Goal: Task Accomplishment & Management: Manage account settings

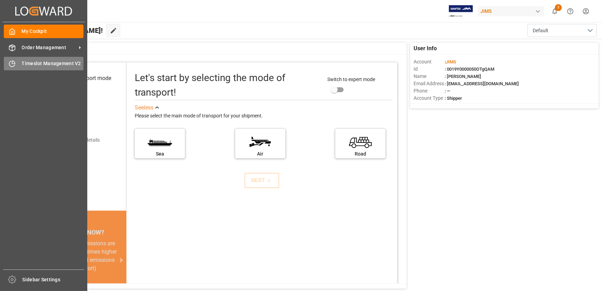
click at [19, 62] on div "Timeslot Management V2 Timeslot Management V2" at bounding box center [44, 64] width 80 height 14
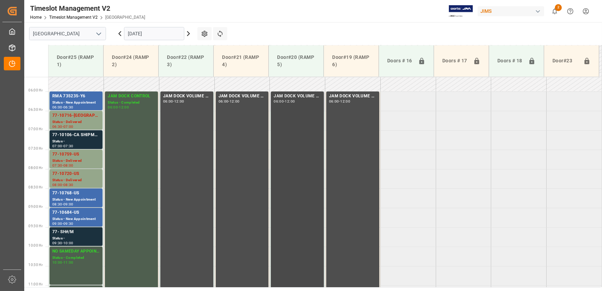
scroll to position [219, 0]
click at [85, 138] on div "Status -" at bounding box center [75, 141] width 47 height 6
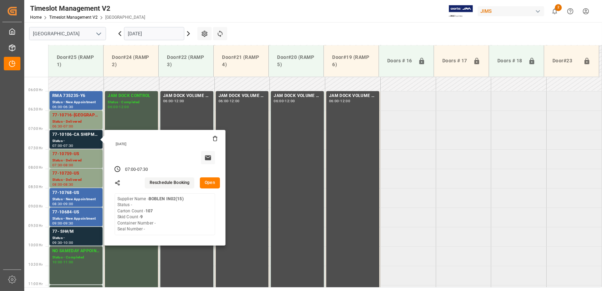
click at [212, 184] on button "Open" at bounding box center [210, 182] width 20 height 11
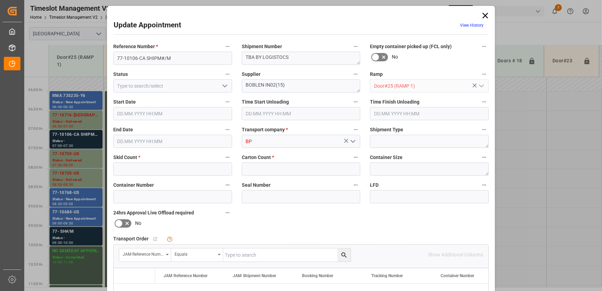
type input "9"
type input "107"
type input "[DATE] 07:00"
type input "[DATE] 07:30"
type input "[DATE] 16:44"
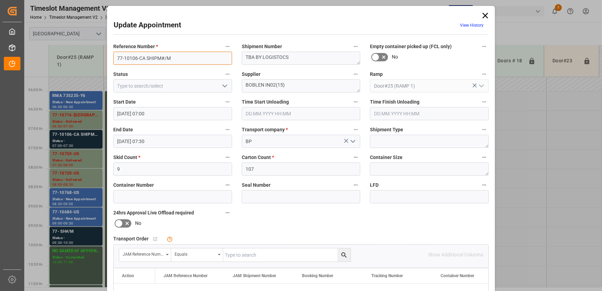
drag, startPoint x: 144, startPoint y: 58, endPoint x: 95, endPoint y: 56, distance: 48.9
click at [95, 56] on div "Update Appointment View History Reference Number * 77-10106-CA SHIPM#/M Shipmen…" at bounding box center [301, 145] width 602 height 291
click at [77, 234] on div "Update Appointment View History Reference Number * 77-10106-CA SHIPM#/M Shipmen…" at bounding box center [301, 145] width 602 height 291
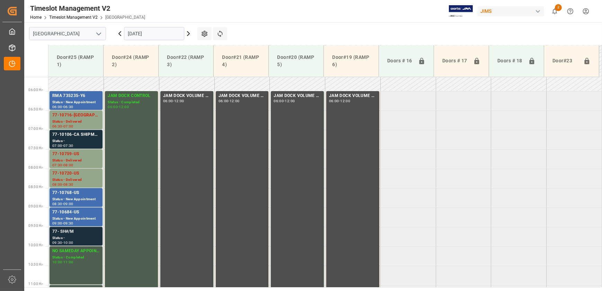
click at [83, 235] on div "77- SH#/M" at bounding box center [75, 231] width 47 height 7
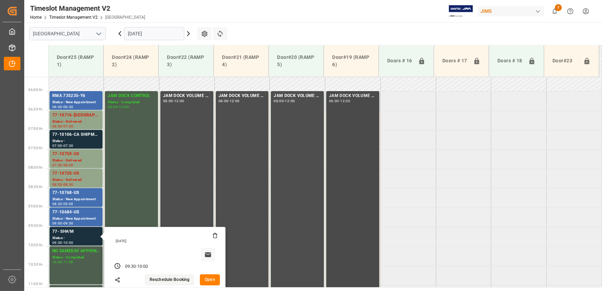
scroll to position [313, 0]
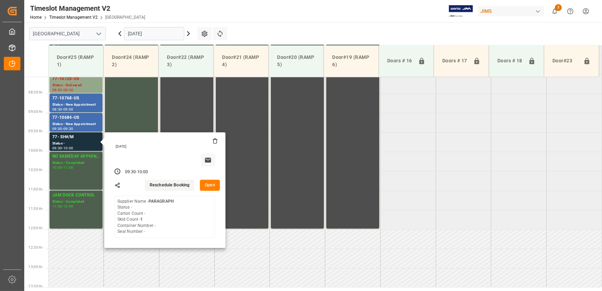
click at [211, 185] on button "Open" at bounding box center [210, 185] width 20 height 11
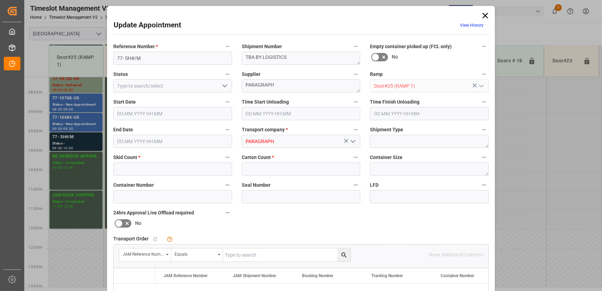
type input "1"
type input "0"
type input "[DATE] 09:30"
type input "[DATE] 10:00"
type input "[DATE] 16:52"
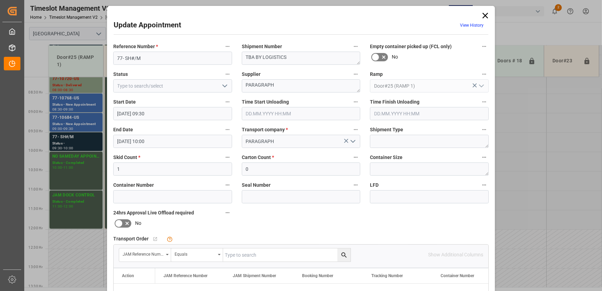
click at [485, 14] on icon at bounding box center [486, 16] width 6 height 6
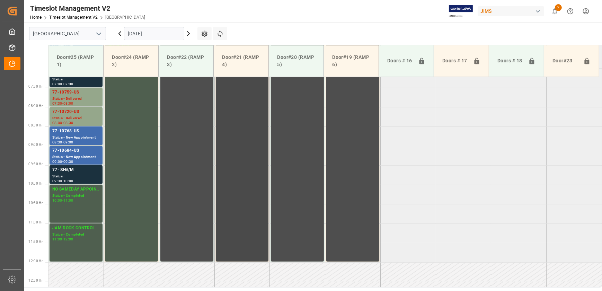
scroll to position [219, 0]
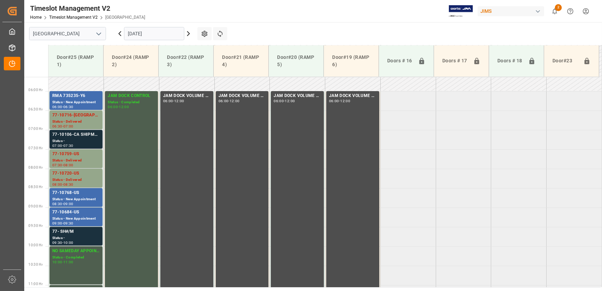
click at [71, 130] on div "77-10106-CA SHIPM#/M Status - 07:00 - 07:30" at bounding box center [76, 139] width 53 height 19
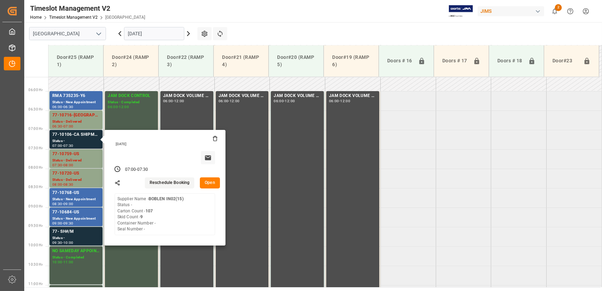
click at [211, 183] on button "Open" at bounding box center [210, 182] width 20 height 11
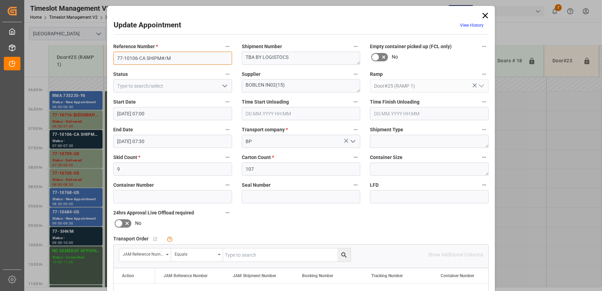
click at [173, 59] on input "77-10106-CA SHIPM#/M" at bounding box center [172, 58] width 119 height 13
drag, startPoint x: 143, startPoint y: 58, endPoint x: 89, endPoint y: 53, distance: 54.3
click at [89, 53] on div "Update Appointment View History Reference Number * 77-10106-CA SHIPM#/M Shipmen…" at bounding box center [301, 145] width 602 height 291
drag, startPoint x: 263, startPoint y: 85, endPoint x: 221, endPoint y: 84, distance: 41.9
click at [221, 84] on div "Reference Number * 77-10106-CA SHIPM#/M Shipment Number TBA BY LOGISTOCS Empty …" at bounding box center [300, 213] width 385 height 349
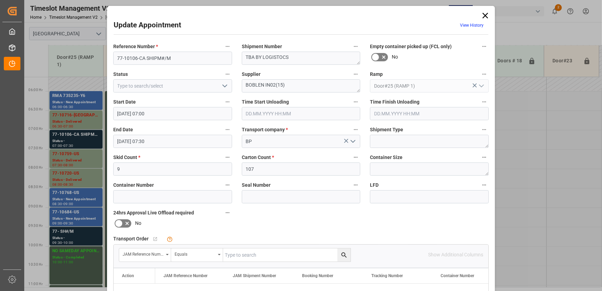
click at [223, 85] on polyline "open menu" at bounding box center [225, 86] width 4 height 2
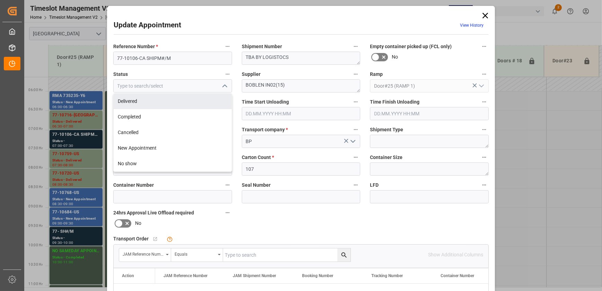
click at [190, 99] on div "Delivered" at bounding box center [173, 102] width 118 height 16
type input "Delivered"
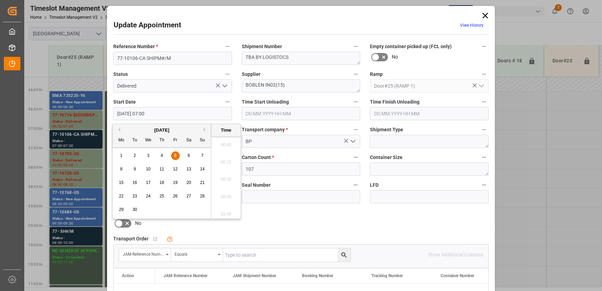
click at [162, 113] on input "[DATE] 07:00" at bounding box center [172, 113] width 119 height 13
click at [177, 154] on div "5" at bounding box center [175, 156] width 9 height 8
click at [253, 114] on input "text" at bounding box center [301, 113] width 119 height 13
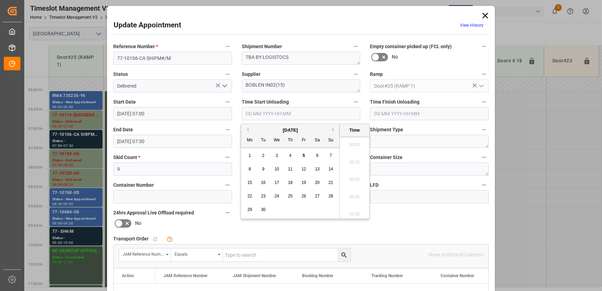
scroll to position [574, 0]
click at [304, 154] on span "5" at bounding box center [304, 155] width 2 height 5
click at [354, 162] on li "08:30" at bounding box center [354, 160] width 29 height 17
type input "[DATE] 08:30"
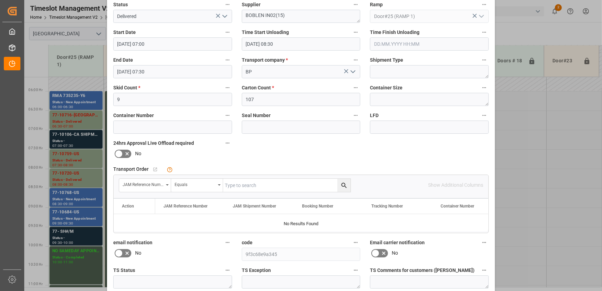
scroll to position [130, 0]
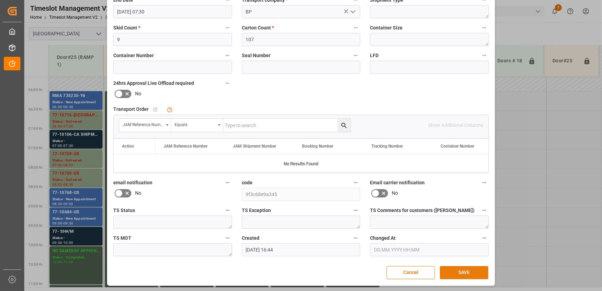
click at [464, 270] on button "SAVE" at bounding box center [464, 272] width 49 height 13
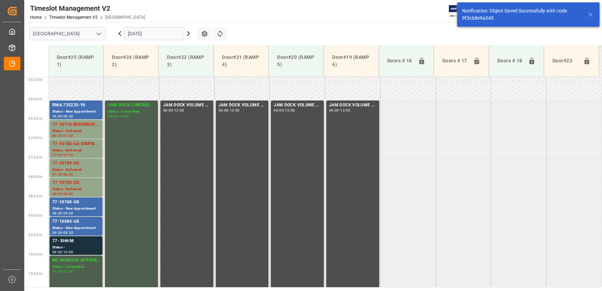
scroll to position [236, 0]
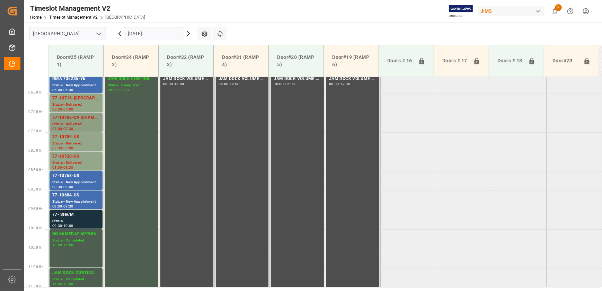
click at [89, 121] on div "Status - Delivered" at bounding box center [75, 124] width 47 height 6
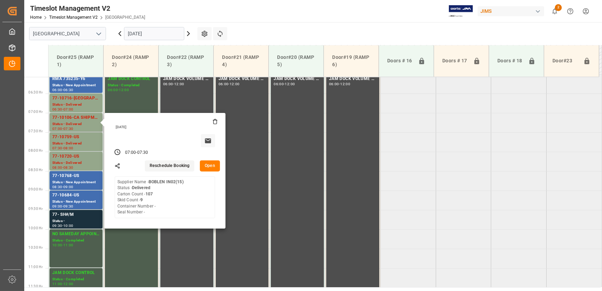
click at [212, 164] on button "Open" at bounding box center [210, 165] width 20 height 11
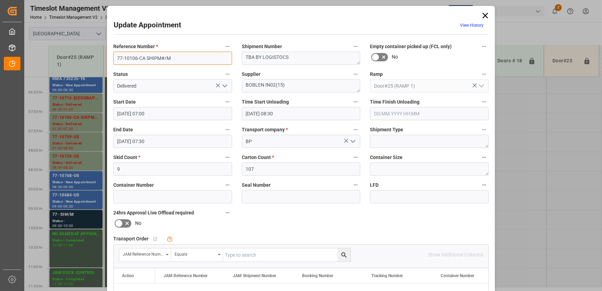
drag, startPoint x: 144, startPoint y: 58, endPoint x: 59, endPoint y: 58, distance: 84.5
click at [60, 58] on div "Update Appointment View History Reference Number * 77-10106-CA SHIPM#/M Shipmen…" at bounding box center [301, 145] width 602 height 291
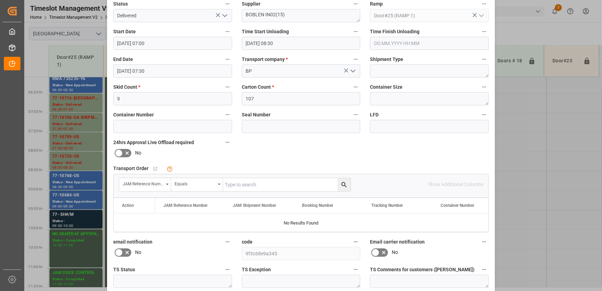
scroll to position [0, 0]
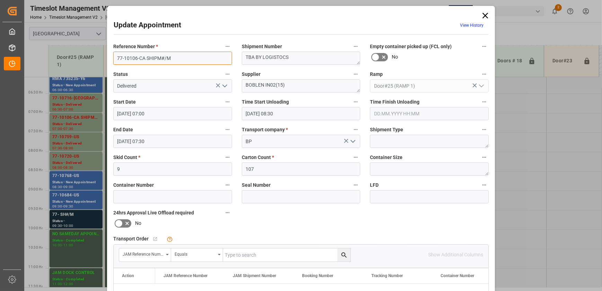
click at [174, 60] on input "77-10106-CA SHIPM#/M" at bounding box center [172, 58] width 119 height 13
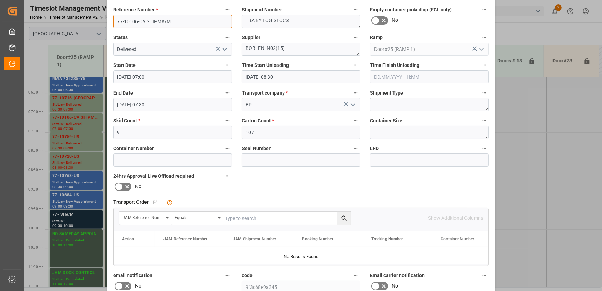
scroll to position [94, 0]
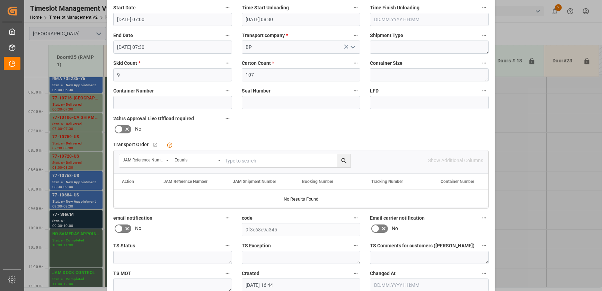
click at [259, 159] on input "text" at bounding box center [286, 160] width 127 height 13
paste input "77-10106-[GEOGRAPHIC_DATA]"
type input "77-10106-[GEOGRAPHIC_DATA]"
click at [347, 160] on button "search button" at bounding box center [343, 160] width 13 height 13
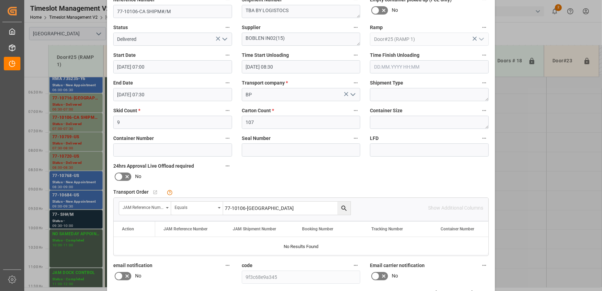
scroll to position [0, 0]
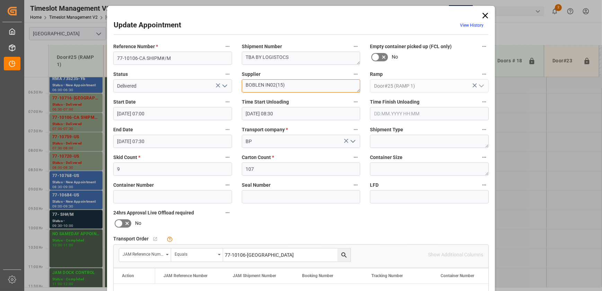
drag, startPoint x: 264, startPoint y: 82, endPoint x: 181, endPoint y: 82, distance: 82.8
click at [181, 82] on div "Reference Number * 77-10106-CA SHIPM#/M Shipment Number TBA BY LOGISTOCS Empty …" at bounding box center [300, 213] width 385 height 349
click at [482, 15] on icon at bounding box center [486, 16] width 10 height 10
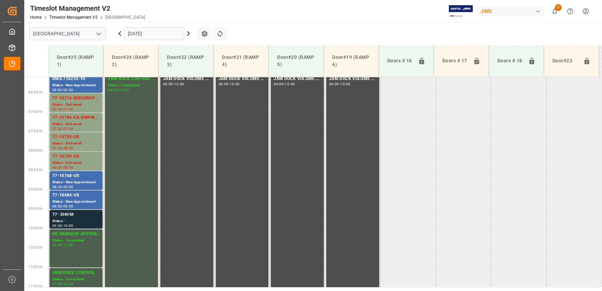
click at [74, 220] on div "Status -" at bounding box center [75, 221] width 47 height 6
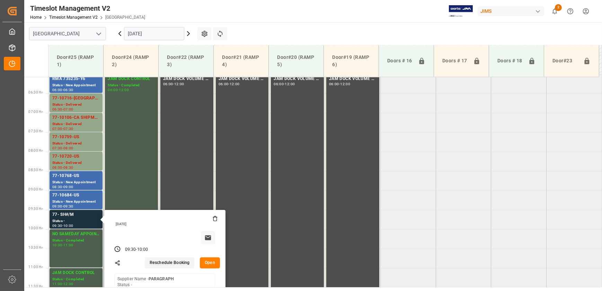
click at [211, 265] on button "Open" at bounding box center [210, 262] width 20 height 11
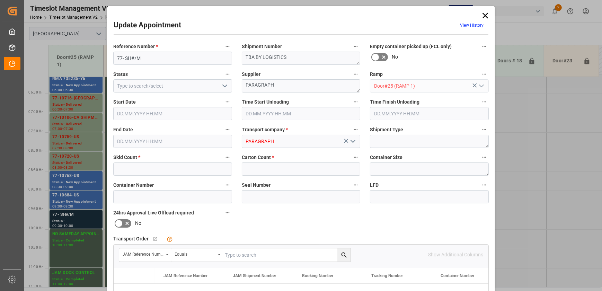
type input "1"
type input "0"
type input "[DATE] 09:30"
type input "[DATE] 10:00"
type input "[DATE] 16:52"
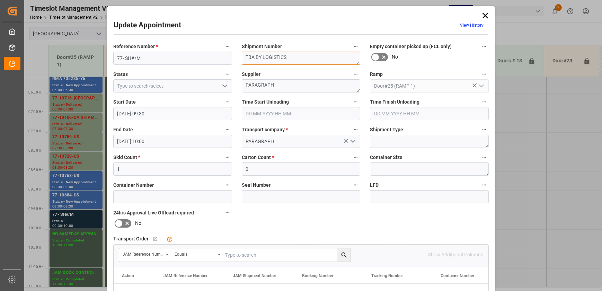
click at [298, 54] on textarea "TBA BY LOGISTICS" at bounding box center [301, 58] width 119 height 13
click at [275, 82] on textarea "PARAGRAPH" at bounding box center [301, 85] width 119 height 13
drag, startPoint x: 485, startPoint y: 19, endPoint x: 482, endPoint y: 20, distance: 3.6
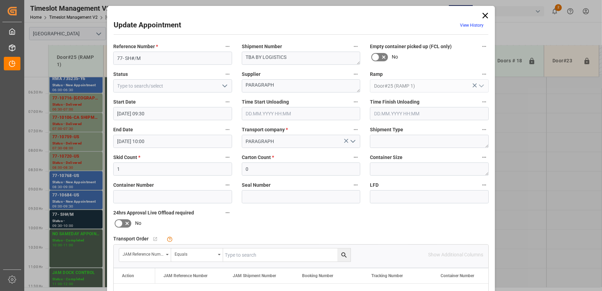
click at [485, 19] on icon at bounding box center [486, 16] width 10 height 10
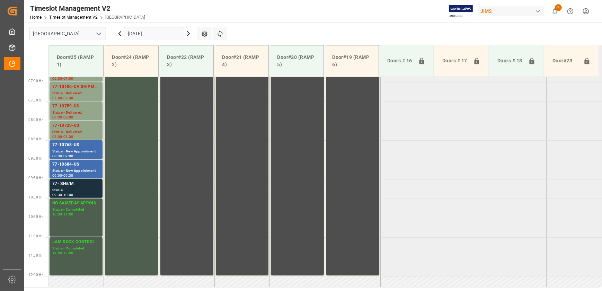
scroll to position [267, 0]
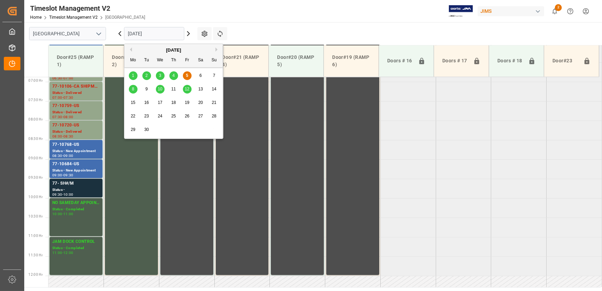
click at [159, 36] on input "[DATE]" at bounding box center [154, 33] width 60 height 13
click at [133, 89] on span "8" at bounding box center [133, 89] width 2 height 5
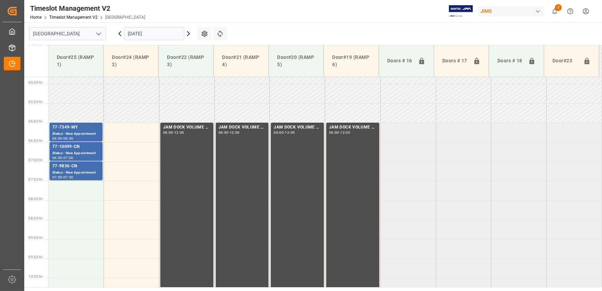
scroll to position [187, 0]
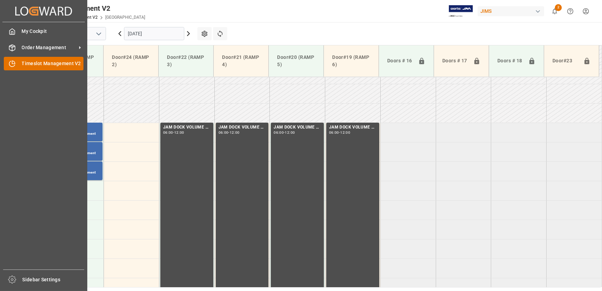
click at [18, 65] on div "Timeslot Management V2 Timeslot Management V2" at bounding box center [44, 64] width 80 height 14
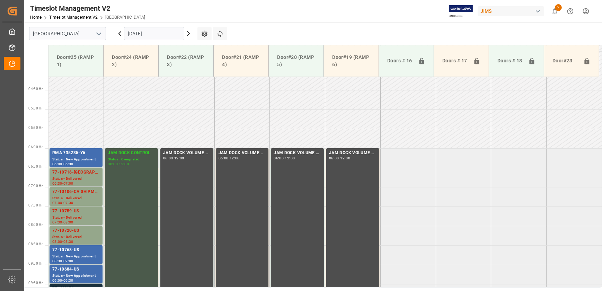
scroll to position [156, 0]
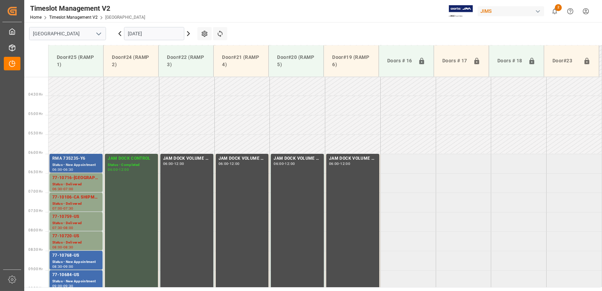
click at [93, 162] on div "Status - New Appointment" at bounding box center [75, 165] width 47 height 6
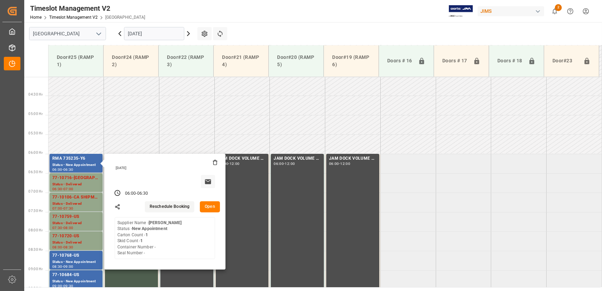
click at [210, 206] on button "Open" at bounding box center [210, 206] width 20 height 11
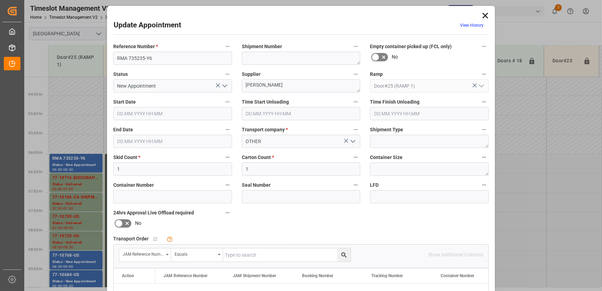
type input "[DATE] 06:00"
type input "[DATE] 06:30"
type input "[DATE] 12:36"
click at [483, 15] on icon at bounding box center [486, 16] width 6 height 6
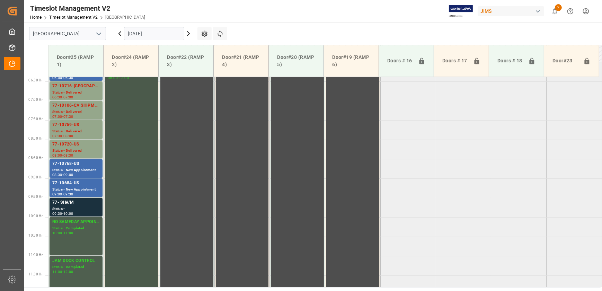
scroll to position [250, 0]
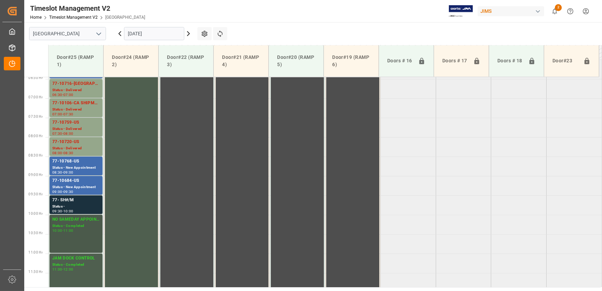
click at [86, 222] on div "NO SAMEDAY APPOINTMENT" at bounding box center [75, 219] width 47 height 7
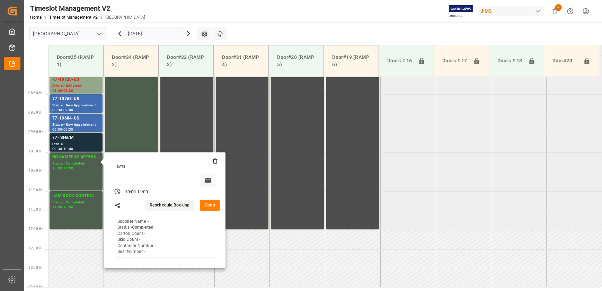
scroll to position [313, 0]
click at [208, 204] on button "Open" at bounding box center [210, 204] width 20 height 11
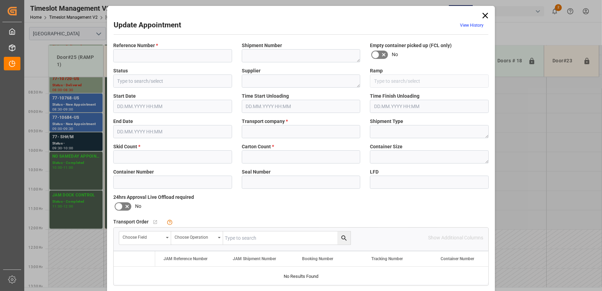
type input "NO SAMEDAY APPOINTMENT"
type input "Completed"
type input "Door#25 (RAMP 1)"
type input "JAM RESERVATION (NOT A CARRIER)"
type input "90f0d16c3da7"
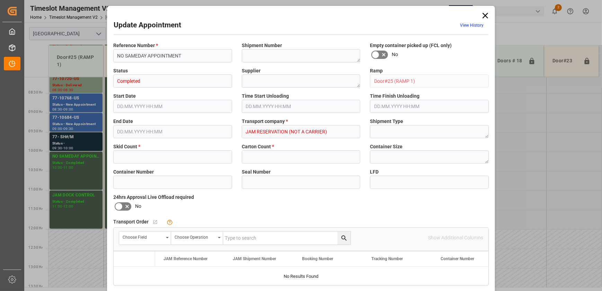
type input "0"
type input "[DATE] 10:00"
type input "[DATE] 11:00"
type input "[DATE] 10:06"
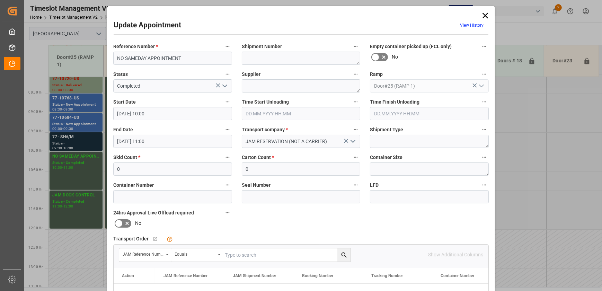
click at [176, 139] on input "[DATE] 11:00" at bounding box center [172, 141] width 119 height 13
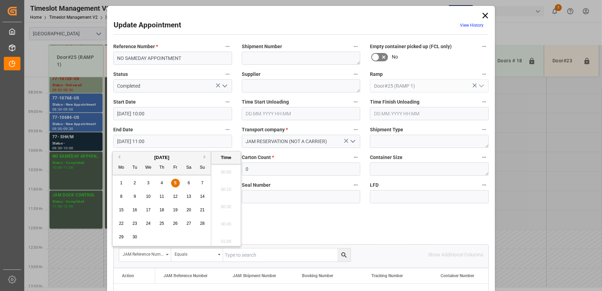
scroll to position [730, 0]
click at [296, 220] on div "Reference Number * NO SAMEDAY APPOINTMENT Shipment Number Empty container picke…" at bounding box center [300, 213] width 385 height 349
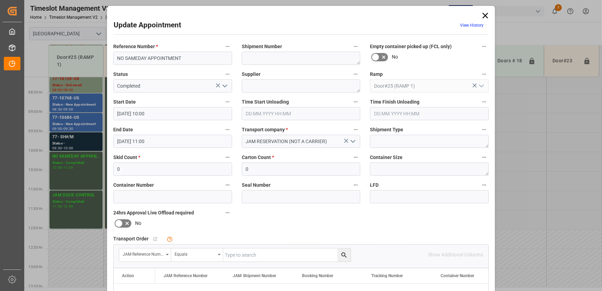
click at [352, 139] on icon "open menu" at bounding box center [353, 141] width 8 height 8
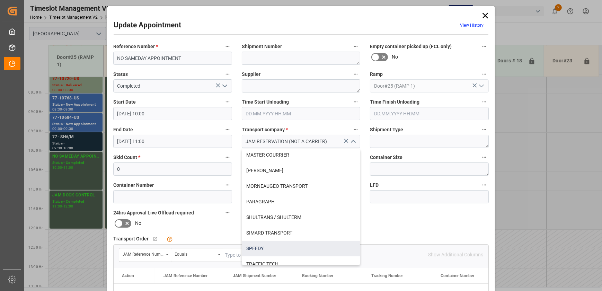
click at [298, 248] on div "SPEEDY" at bounding box center [301, 249] width 118 height 16
type input "SPEEDY"
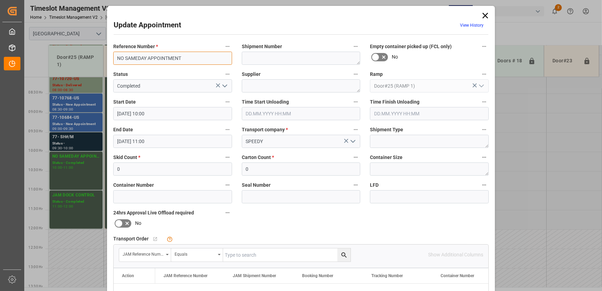
click at [187, 59] on input "NO SAMEDAY APPOINTMENT" at bounding box center [172, 58] width 119 height 13
click at [195, 58] on input "NO SAMEDAY APPOINTMENT" at bounding box center [172, 58] width 119 height 13
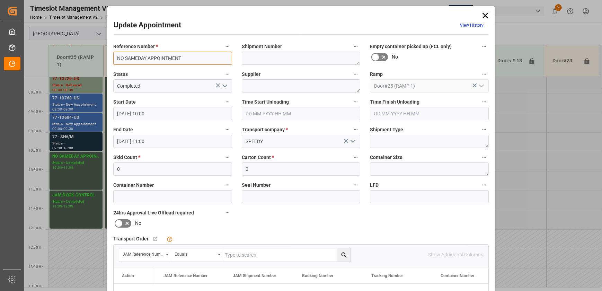
click at [195, 58] on input "NO SAMEDAY APPOINTMENT" at bounding box center [172, 58] width 119 height 13
paste input "77-10668-US"
type input "77-10668-US"
click at [168, 170] on input "0" at bounding box center [172, 168] width 119 height 13
click at [167, 170] on input "0" at bounding box center [172, 168] width 119 height 13
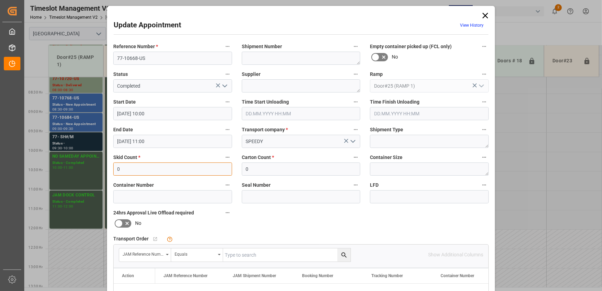
click at [167, 170] on input "0" at bounding box center [172, 168] width 119 height 13
type input "2"
click at [250, 173] on input "0" at bounding box center [301, 168] width 119 height 13
type input "21"
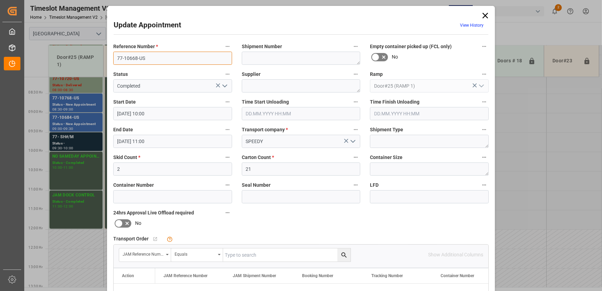
click at [147, 59] on input "77-10668-US" at bounding box center [172, 58] width 119 height 13
click at [319, 256] on input "text" at bounding box center [286, 254] width 127 height 13
paste input "77-10668-US"
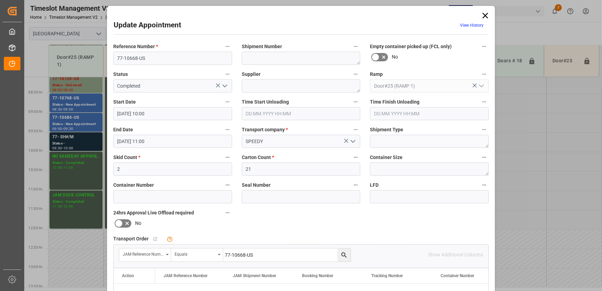
type input "77-10668-US"
click at [345, 252] on icon "search button" at bounding box center [344, 255] width 7 height 7
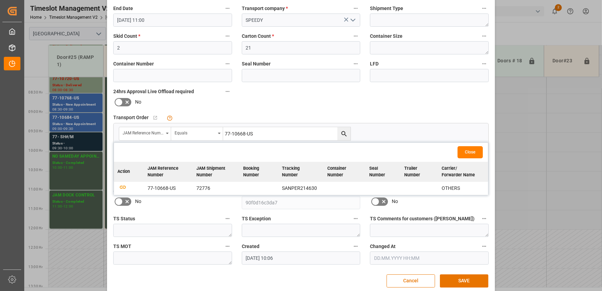
scroll to position [130, 0]
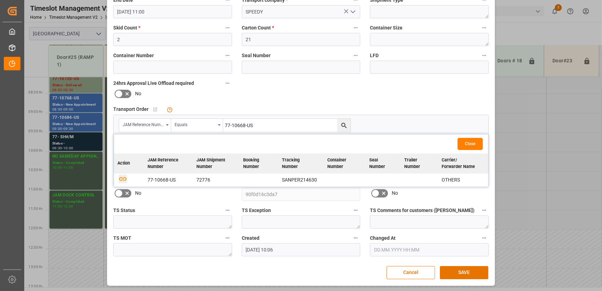
click at [121, 177] on icon "button" at bounding box center [122, 179] width 7 height 4
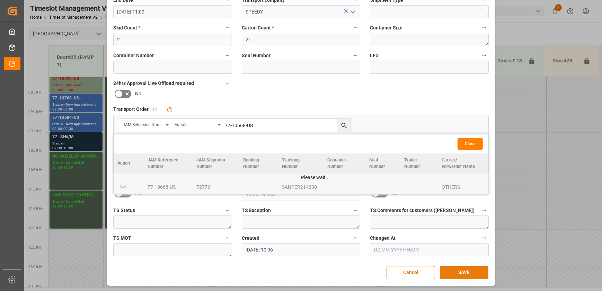
click at [463, 272] on button "SAVE" at bounding box center [464, 272] width 49 height 13
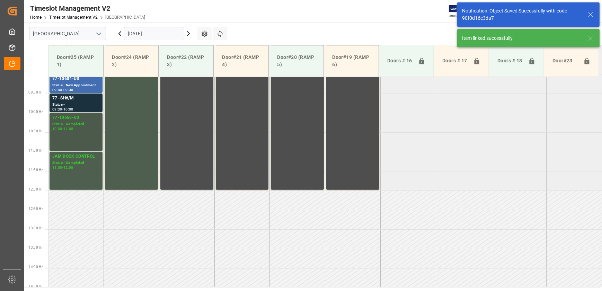
scroll to position [289, 0]
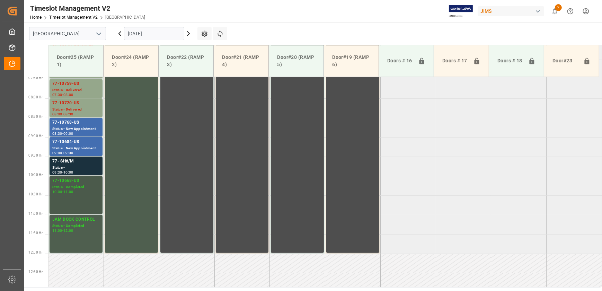
click at [88, 187] on div "Status - Completed" at bounding box center [75, 187] width 47 height 6
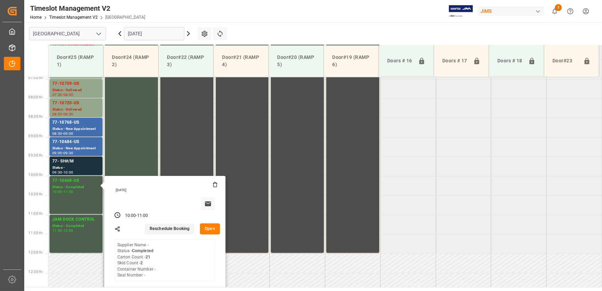
click at [209, 230] on button "Open" at bounding box center [210, 228] width 20 height 11
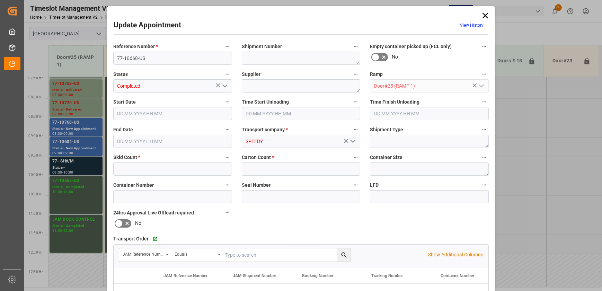
type input "2"
type input "21"
type input "[DATE] 10:00"
type input "[DATE] 11:00"
type input "[DATE] 10:06"
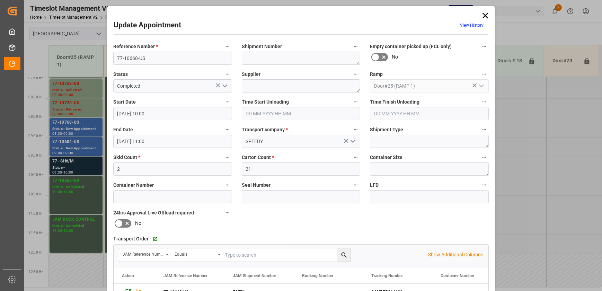
click at [227, 84] on icon "open menu" at bounding box center [225, 86] width 8 height 8
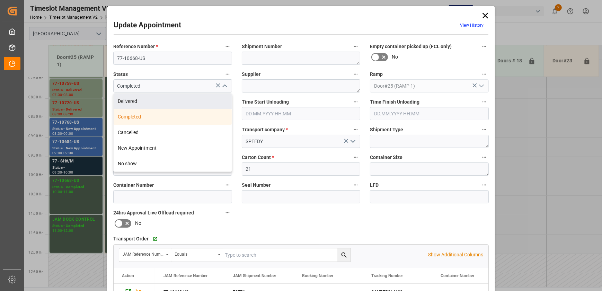
drag, startPoint x: 197, startPoint y: 102, endPoint x: 213, endPoint y: 100, distance: 16.0
click at [197, 102] on div "Delivered" at bounding box center [173, 102] width 118 height 16
type input "Delivered"
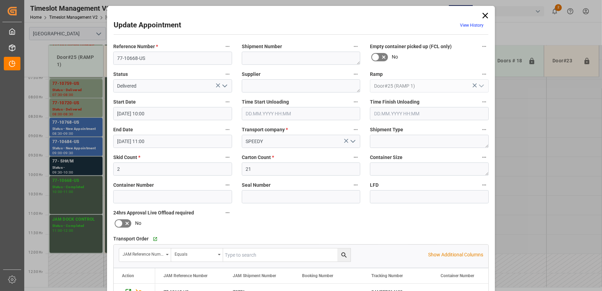
click at [274, 114] on input "text" at bounding box center [301, 113] width 119 height 13
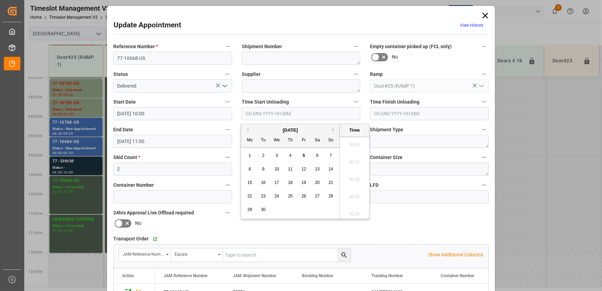
scroll to position [591, 0]
click at [303, 156] on span "5" at bounding box center [304, 155] width 2 height 5
click at [353, 175] on li "09:00" at bounding box center [354, 177] width 29 height 17
type input "[DATE] 09:00"
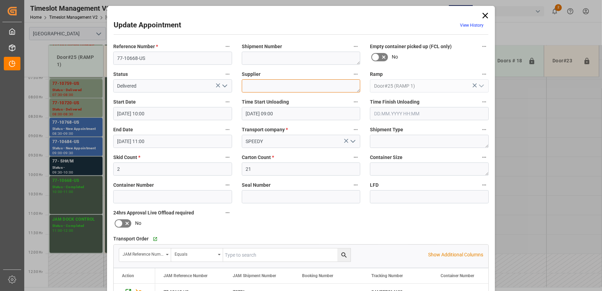
click at [348, 86] on textarea at bounding box center [301, 85] width 119 height 13
click at [250, 85] on textarea "PERLESS" at bounding box center [301, 85] width 119 height 13
type textarea "PEERLESS"
click at [332, 57] on textarea at bounding box center [301, 58] width 119 height 13
paste textarea "72776"
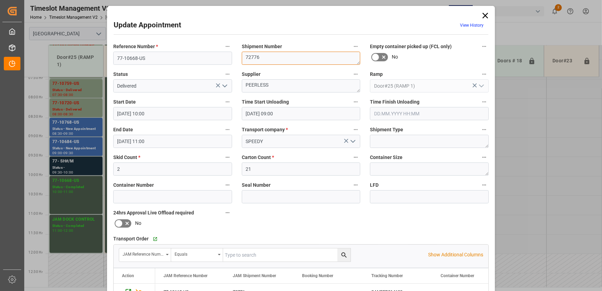
type textarea "72776"
click at [289, 83] on textarea "PEERLESS" at bounding box center [301, 85] width 119 height 13
click at [289, 82] on textarea "PEERLESS INO6(" at bounding box center [301, 85] width 119 height 13
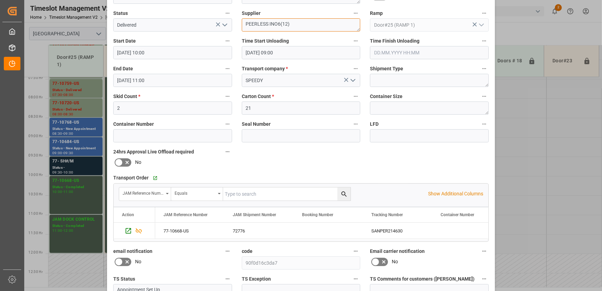
scroll to position [130, 0]
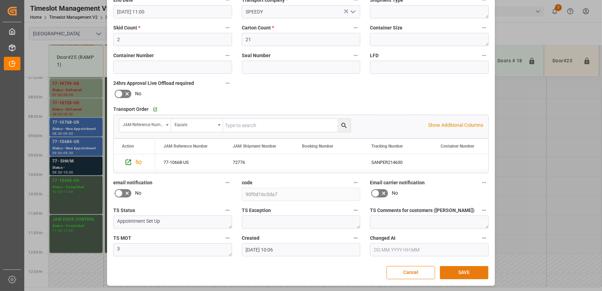
type textarea "PEERLESS INO6(12)"
click at [465, 270] on button "SAVE" at bounding box center [464, 272] width 49 height 13
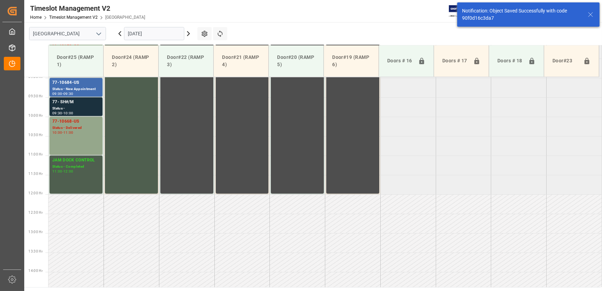
scroll to position [352, 0]
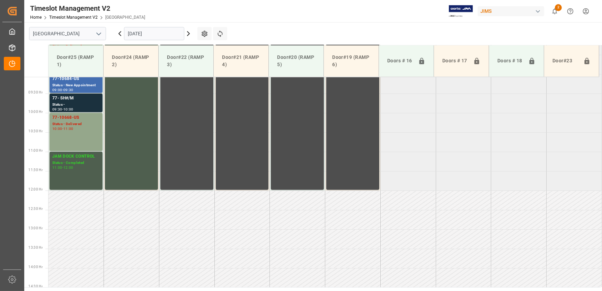
click at [148, 37] on input "[DATE]" at bounding box center [154, 33] width 60 height 13
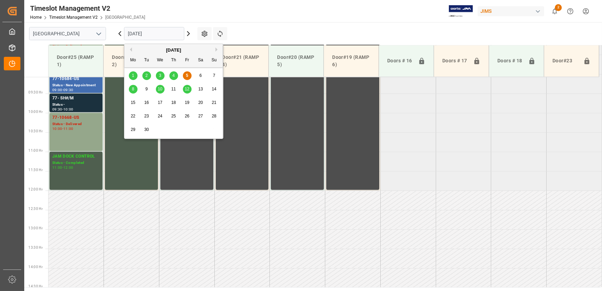
click at [132, 89] on span "8" at bounding box center [133, 89] width 2 height 5
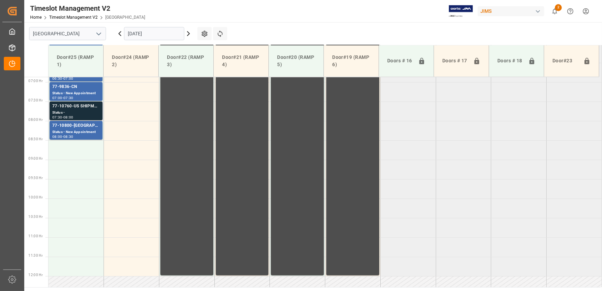
scroll to position [219, 0]
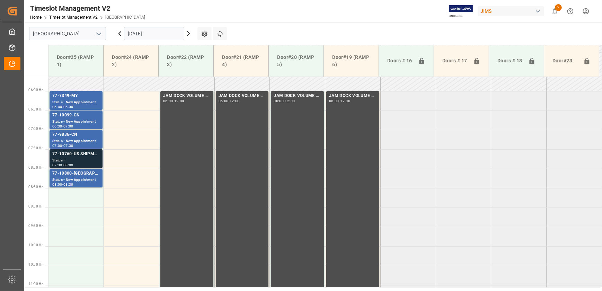
click at [80, 156] on div "77-10760-US SHIPM#/M" at bounding box center [75, 154] width 47 height 7
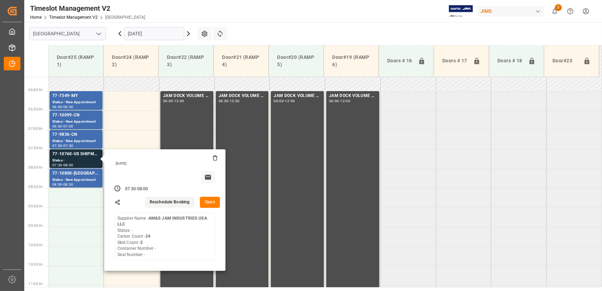
click at [209, 202] on button "Open" at bounding box center [210, 202] width 20 height 11
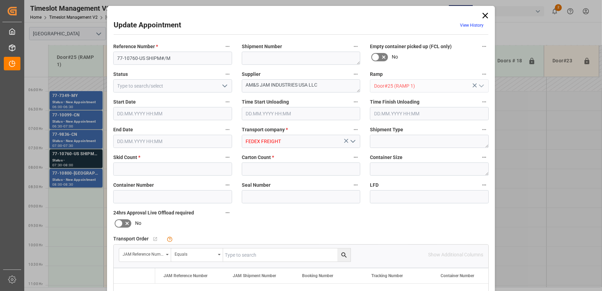
type input "2"
type input "24"
type input "[DATE] 07:30"
type input "[DATE] 08:00"
type input "[DATE] 12:44"
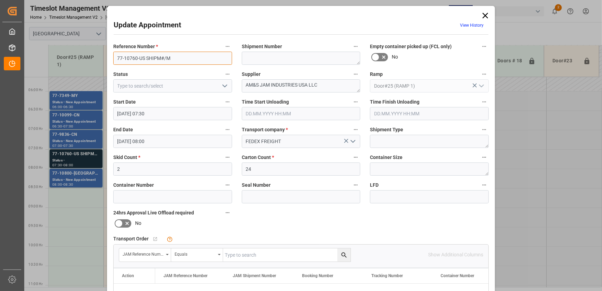
drag, startPoint x: 143, startPoint y: 56, endPoint x: 70, endPoint y: 56, distance: 73.5
click at [70, 56] on div "Update Appointment View History Reference Number * 77-10760-US SHIPM#/M Shipmen…" at bounding box center [301, 145] width 602 height 291
drag, startPoint x: 258, startPoint y: 84, endPoint x: 220, endPoint y: 86, distance: 38.9
click at [220, 86] on div "Reference Number * 77-10760-US SHIPM#/M Shipment Number Empty container picked …" at bounding box center [300, 213] width 385 height 349
click at [79, 178] on div "Update Appointment View History Reference Number * 77-10760-US SHIPM#/M Shipmen…" at bounding box center [301, 145] width 602 height 291
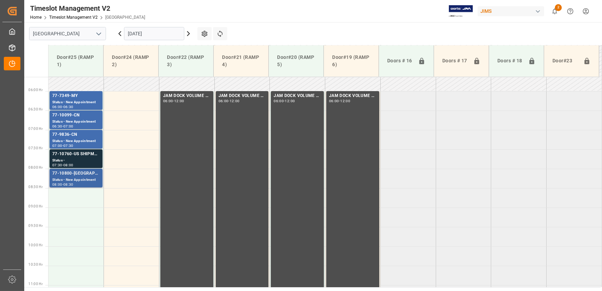
click at [78, 173] on div "77-10800-[GEOGRAPHIC_DATA]" at bounding box center [75, 173] width 47 height 7
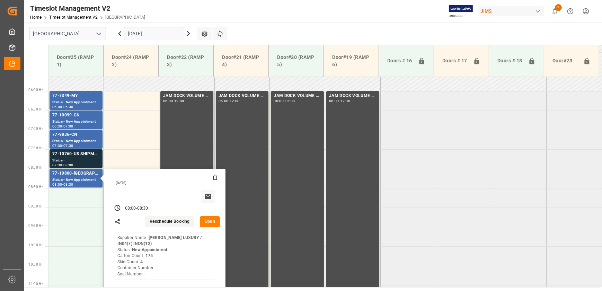
click at [210, 222] on button "Open" at bounding box center [210, 221] width 20 height 11
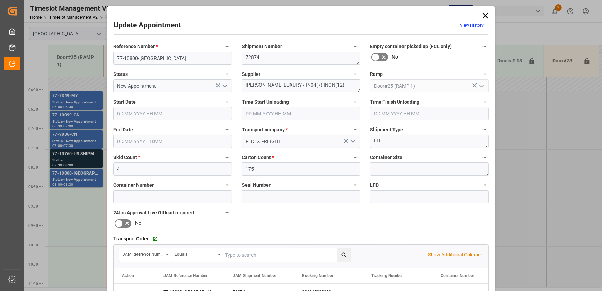
type input "[DATE] 08:00"
type input "[DATE] 08:30"
type input "[DATE] 12:46"
drag, startPoint x: 151, startPoint y: 59, endPoint x: -11, endPoint y: 60, distance: 161.8
click at [0, 60] on html "Created by potrace 1.15, written by [PERSON_NAME] [DATE]-[DATE] Created by potr…" at bounding box center [301, 145] width 602 height 291
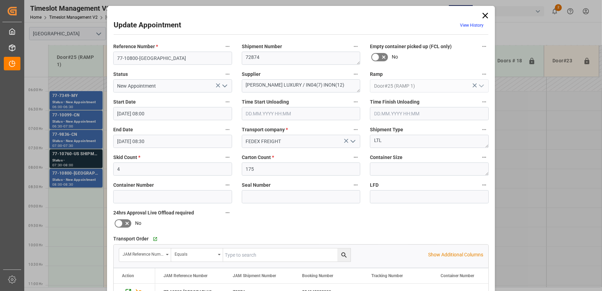
drag, startPoint x: 487, startPoint y: 14, endPoint x: 485, endPoint y: 18, distance: 4.2
click at [487, 14] on icon at bounding box center [486, 16] width 10 height 10
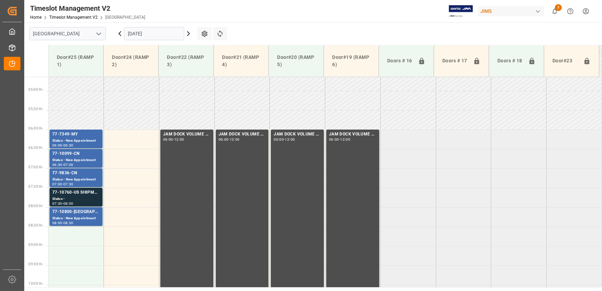
scroll to position [124, 0]
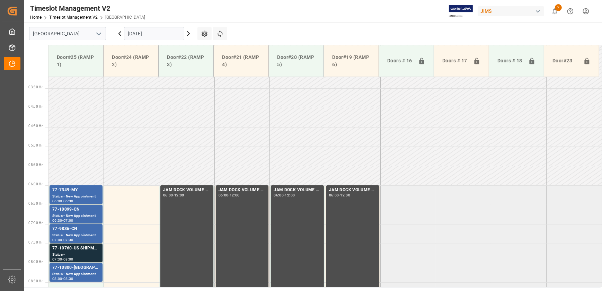
click at [153, 34] on input "[DATE]" at bounding box center [154, 33] width 60 height 13
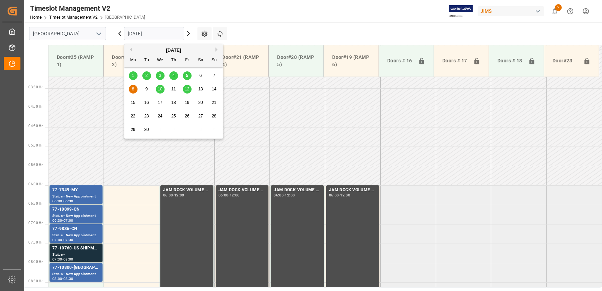
click at [163, 90] on div "10" at bounding box center [160, 89] width 9 height 8
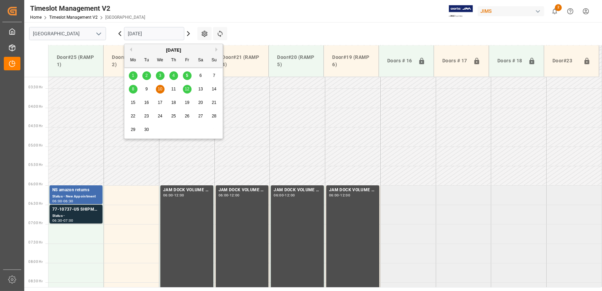
click at [153, 33] on input "[DATE]" at bounding box center [154, 33] width 60 height 13
click at [132, 90] on span "8" at bounding box center [133, 89] width 2 height 5
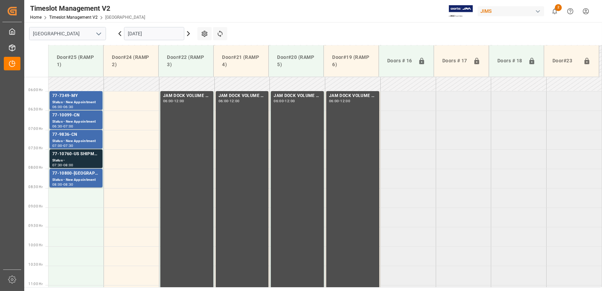
scroll to position [219, 0]
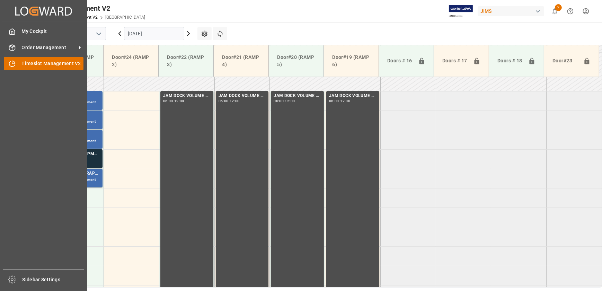
click at [12, 62] on icon at bounding box center [12, 63] width 7 height 7
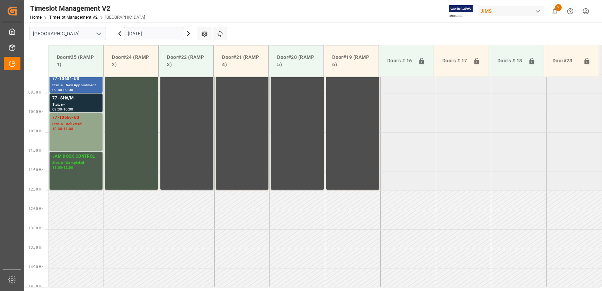
scroll to position [226, 0]
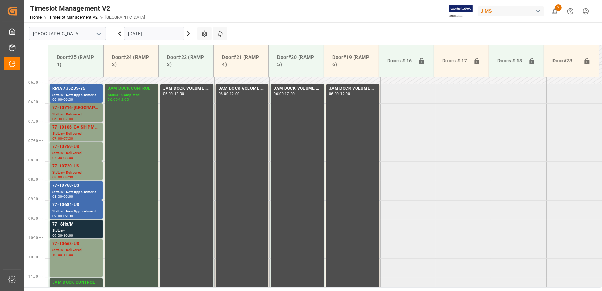
click at [85, 109] on div "77-10716-[GEOGRAPHIC_DATA]" at bounding box center [75, 108] width 47 height 7
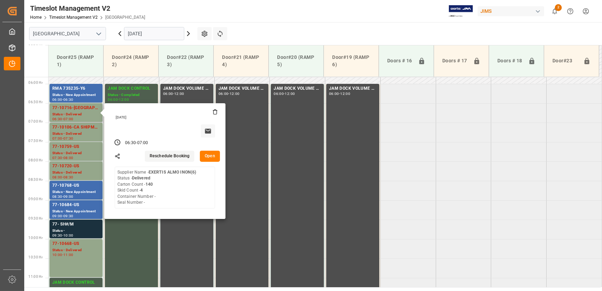
click at [215, 151] on button "Open" at bounding box center [210, 156] width 20 height 11
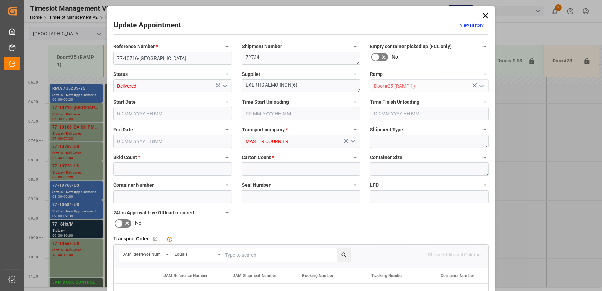
type input "4"
type input "140"
type input "[DATE] 06:30"
type input "[DATE] 07:45"
type input "[DATE] 07:00"
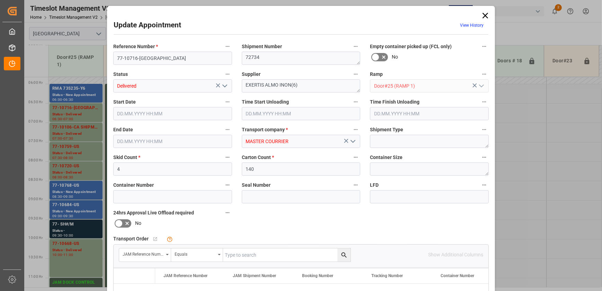
type input "[DATE] 14:51"
click at [72, 111] on div "Update Appointment View History Reference Number * 77-10716-US Shipment Number …" at bounding box center [301, 145] width 602 height 291
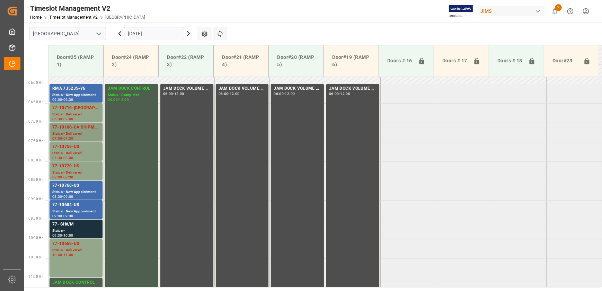
click at [85, 128] on div "77-10106-CA SHIPM#/M" at bounding box center [75, 127] width 47 height 7
click at [76, 152] on div "Status - Delivered" at bounding box center [75, 153] width 47 height 6
click at [74, 172] on div "Status - Delivered" at bounding box center [75, 173] width 47 height 6
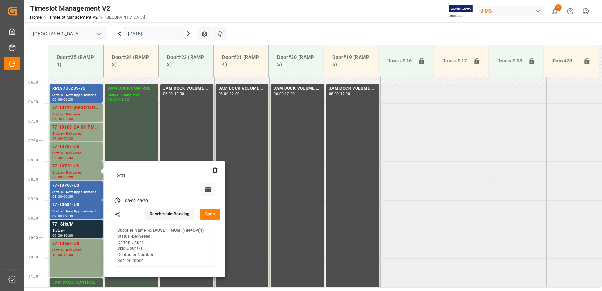
click at [212, 210] on button "Open" at bounding box center [210, 214] width 20 height 11
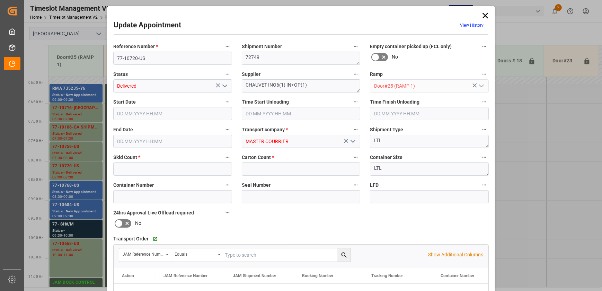
type input "1"
type input "[DATE] 08:00"
type input "[DATE] 07:45"
type input "[DATE] 08:30"
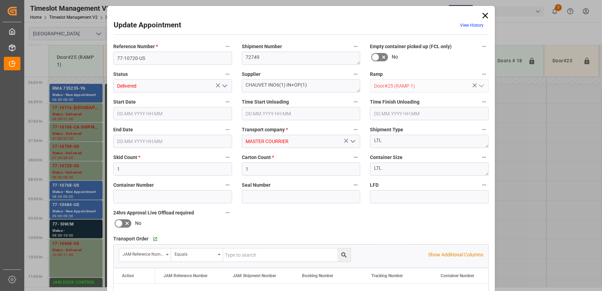
type input "[DATE] 14:49"
click at [164, 62] on input "77-10720-US" at bounding box center [172, 58] width 119 height 13
click at [482, 14] on icon at bounding box center [486, 16] width 10 height 10
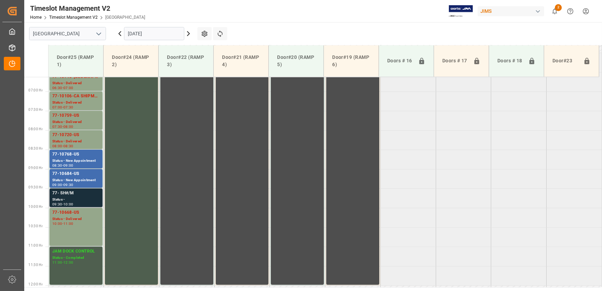
scroll to position [257, 0]
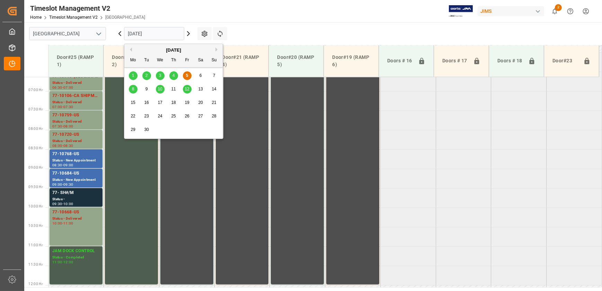
click at [165, 30] on input "[DATE]" at bounding box center [154, 33] width 60 height 13
click at [76, 159] on div "Status - New Appointment" at bounding box center [75, 161] width 47 height 6
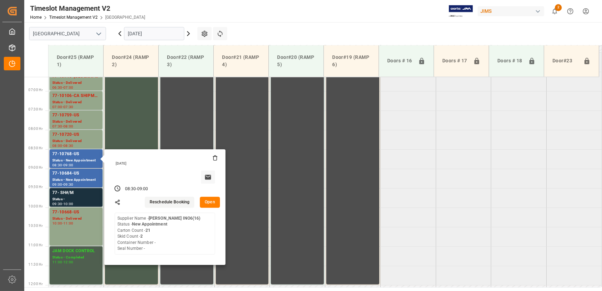
click at [206, 199] on button "Open" at bounding box center [210, 202] width 20 height 11
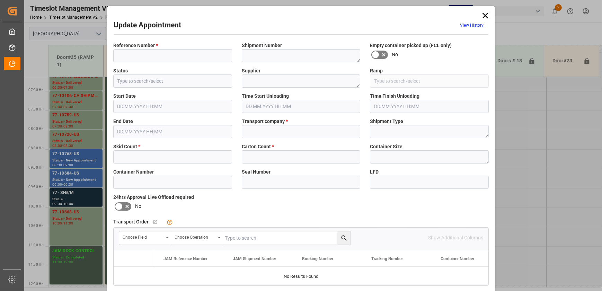
type input "77-10768-US"
type textarea "72800"
type input "New Appointment"
type textarea "[PERSON_NAME] INO6(16)"
type input "Door#25 (RAMP 1)"
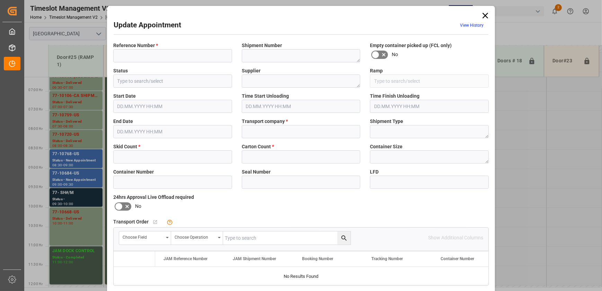
type input "FEDEX FREIGHT"
type textarea "LTL"
type input "e56c846b6840"
type textarea "Appointment Set Up"
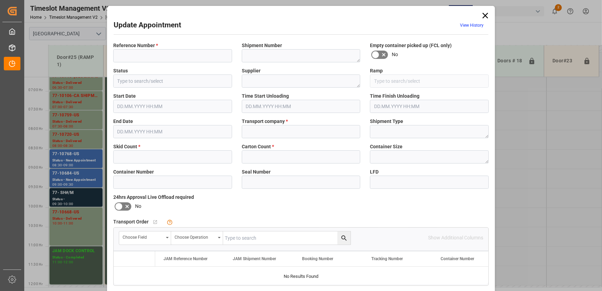
type textarea "3"
type input "2"
type input "21"
type input "[DATE] 08:30"
type input "[DATE] 09:00"
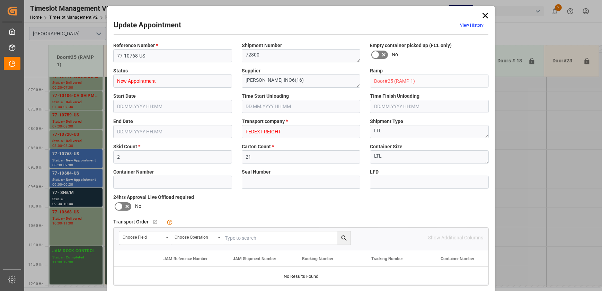
type input "[DATE] 12:31"
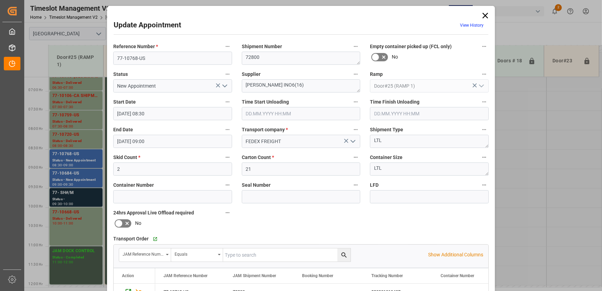
click at [74, 174] on div "Update Appointment View History Reference Number * 77-10768-US Shipment Number …" at bounding box center [301, 145] width 602 height 291
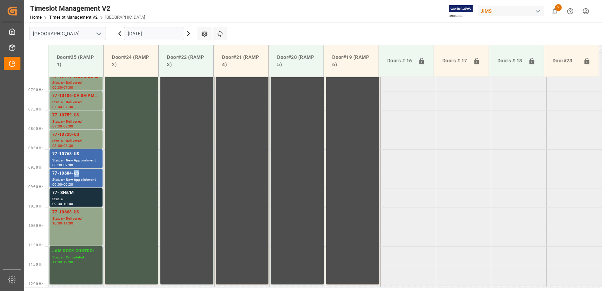
click at [74, 174] on div "77-10684-US" at bounding box center [75, 173] width 47 height 7
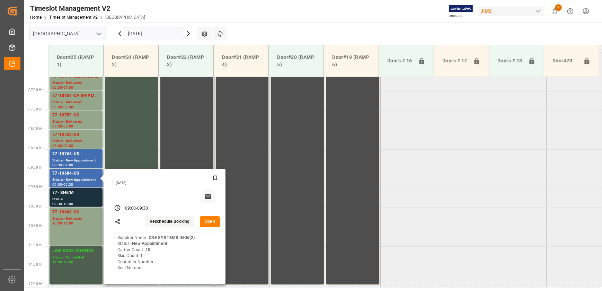
click at [214, 223] on button "Open" at bounding box center [210, 221] width 20 height 11
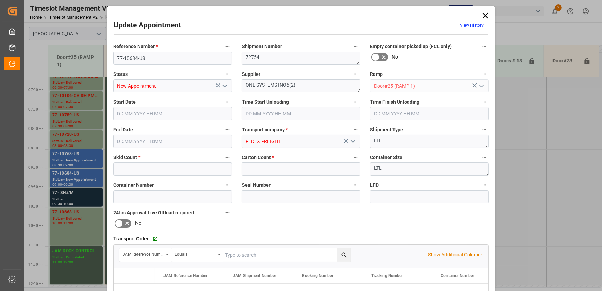
type input "1"
type input "10"
type input "[DATE] 09:00"
type input "[DATE] 09:30"
type input "[DATE] 12:33"
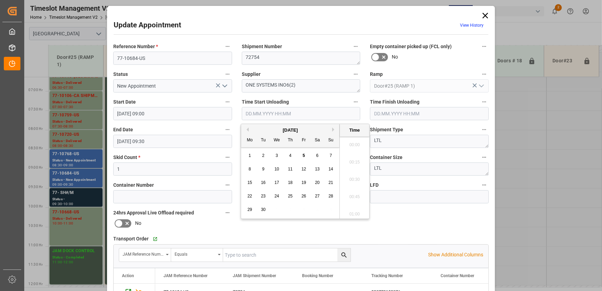
click at [305, 114] on input "text" at bounding box center [301, 113] width 119 height 13
drag, startPoint x: 305, startPoint y: 155, endPoint x: 395, endPoint y: 221, distance: 112.3
click at [395, 221] on body "Created by potrace 1.15, written by [PERSON_NAME] [DATE]-[DATE] Created by potr…" at bounding box center [301, 145] width 602 height 291
click at [395, 221] on div "Reference Number * 77-10684-US Shipment Number 72754 Empty container picked up …" at bounding box center [300, 213] width 385 height 349
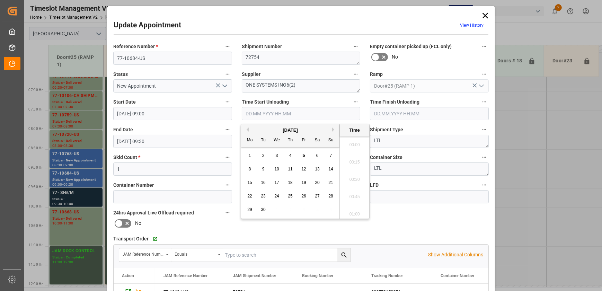
click at [294, 114] on input "text" at bounding box center [301, 113] width 119 height 13
click at [304, 154] on span "5" at bounding box center [304, 155] width 2 height 5
drag, startPoint x: 351, startPoint y: 176, endPoint x: 355, endPoint y: 182, distance: 7.0
click at [355, 181] on li "09:45" at bounding box center [354, 177] width 29 height 17
click at [295, 111] on input "[DATE] 09:45" at bounding box center [301, 113] width 119 height 13
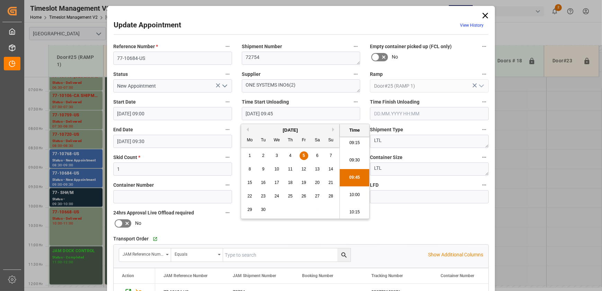
click at [303, 156] on span "5" at bounding box center [304, 155] width 2 height 5
click at [357, 193] on li "10:00" at bounding box center [354, 194] width 29 height 17
type input "[DATE] 10:00"
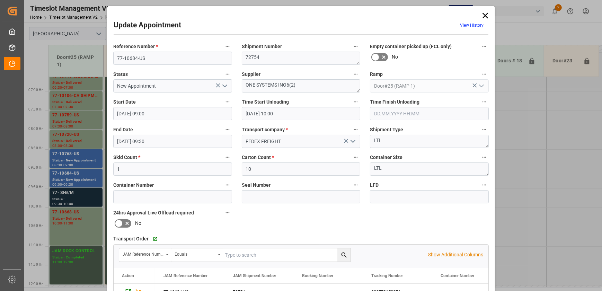
click at [226, 85] on icon "open menu" at bounding box center [225, 86] width 8 height 8
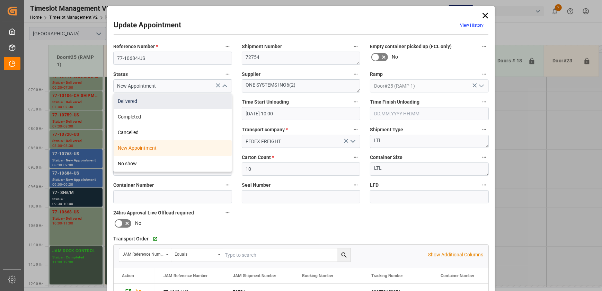
click at [214, 98] on div "Delivered" at bounding box center [173, 102] width 118 height 16
type input "Delivered"
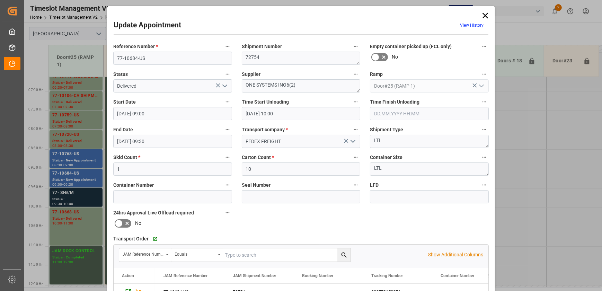
scroll to position [126, 0]
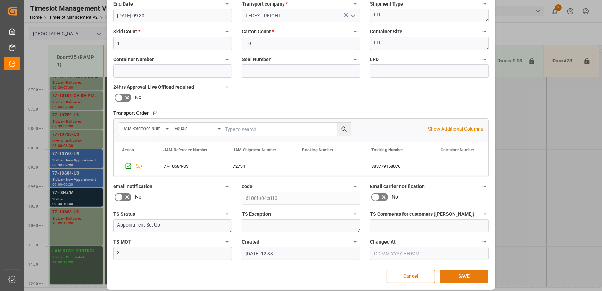
drag, startPoint x: 452, startPoint y: 275, endPoint x: 167, endPoint y: 195, distance: 295.5
click at [451, 275] on button "SAVE" at bounding box center [464, 276] width 49 height 13
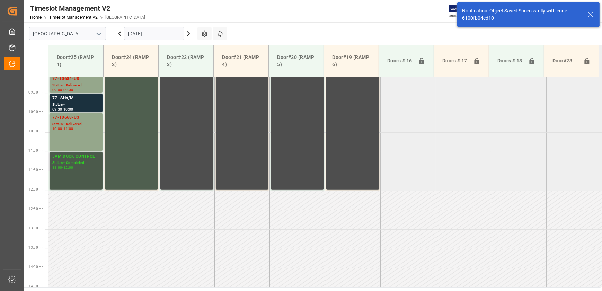
scroll to position [289, 0]
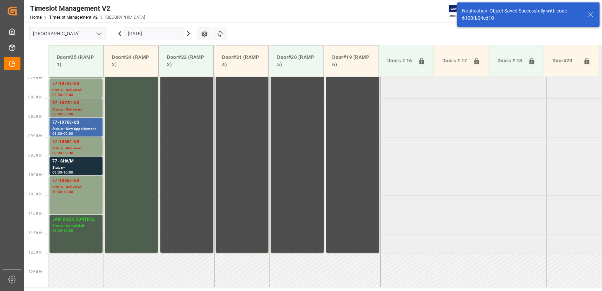
click at [82, 116] on div "77-10720-[GEOGRAPHIC_DATA] Status - Delivered 08:00 - 08:30" at bounding box center [76, 107] width 53 height 19
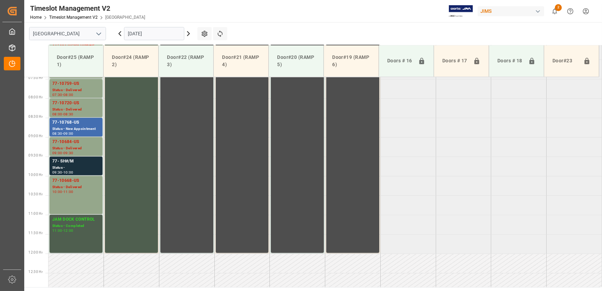
click at [82, 125] on div "77-10768-US" at bounding box center [75, 122] width 47 height 7
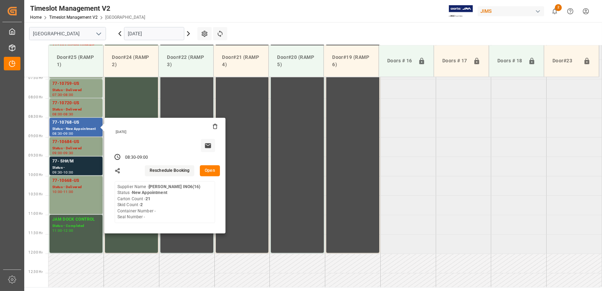
click at [208, 167] on button "Open" at bounding box center [210, 170] width 20 height 11
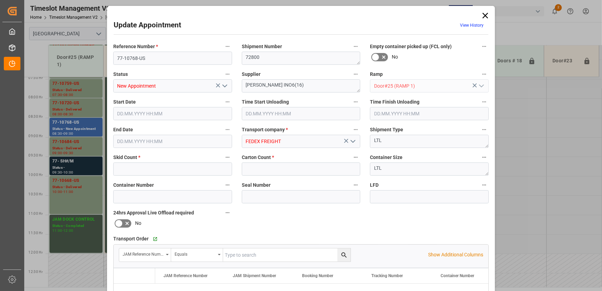
type input "2"
type input "21"
type input "[DATE] 08:30"
type input "[DATE] 09:00"
type input "[DATE] 12:31"
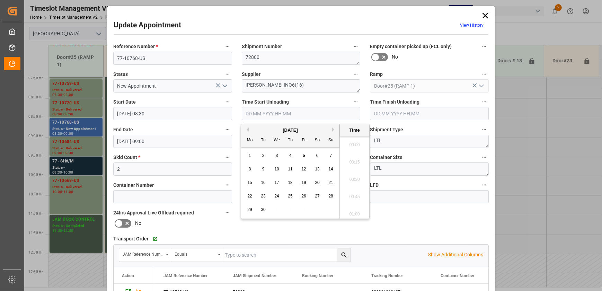
click at [288, 116] on input "text" at bounding box center [301, 113] width 119 height 13
click at [303, 155] on span "5" at bounding box center [304, 155] width 2 height 5
click at [352, 178] on li "09:45" at bounding box center [354, 177] width 29 height 17
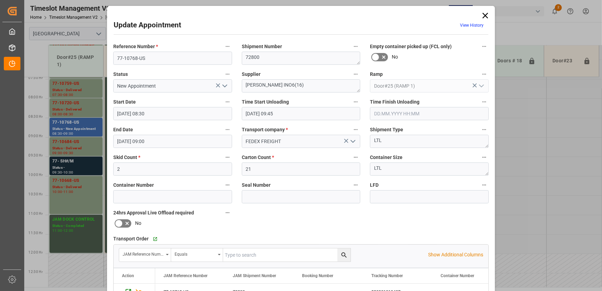
click at [309, 116] on input "[DATE] 09:45" at bounding box center [301, 113] width 119 height 13
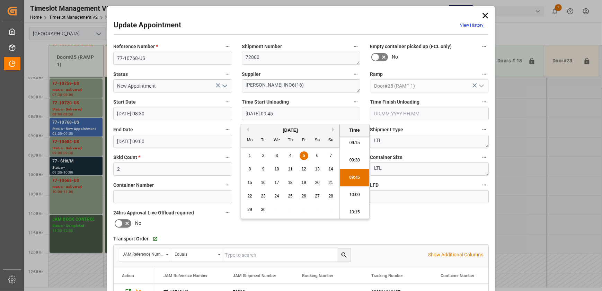
click at [358, 191] on li "10:00" at bounding box center [354, 194] width 29 height 17
type input "[DATE] 10:00"
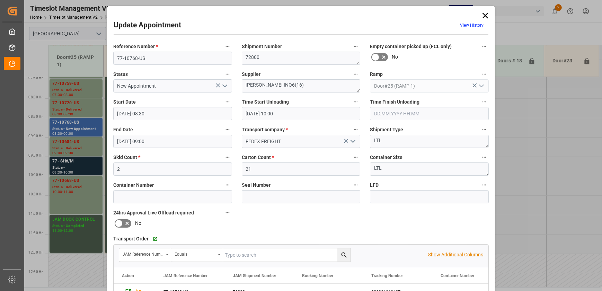
click at [224, 84] on icon "open menu" at bounding box center [225, 86] width 8 height 8
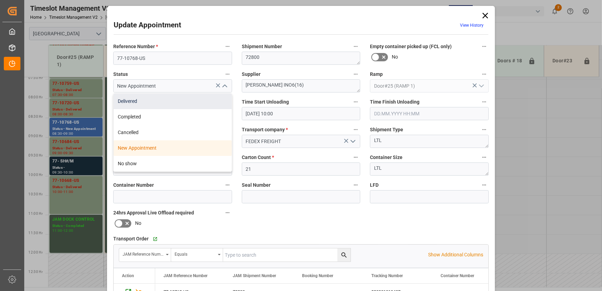
click at [210, 97] on div "Delivered" at bounding box center [173, 102] width 118 height 16
type input "Delivered"
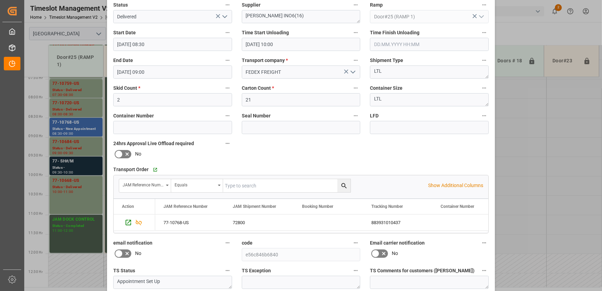
scroll to position [130, 0]
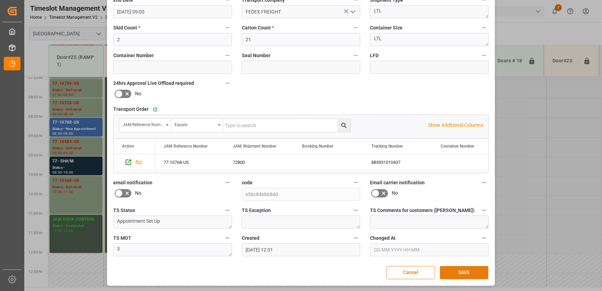
click at [458, 268] on button "SAVE" at bounding box center [464, 272] width 49 height 13
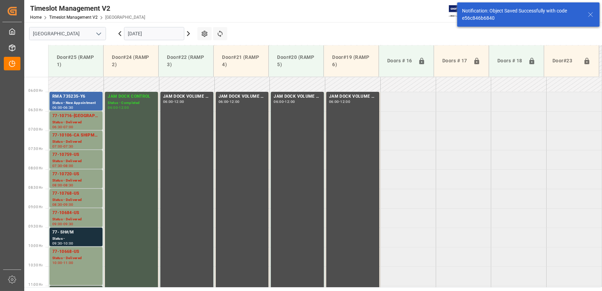
scroll to position [117, 0]
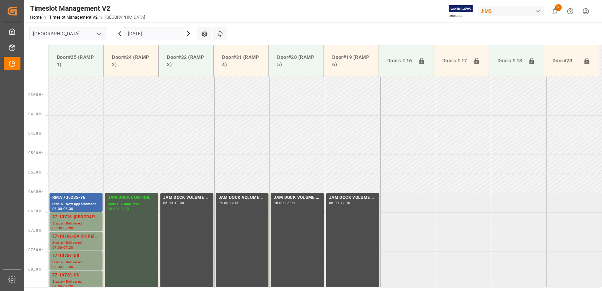
click at [240, 129] on td at bounding box center [241, 124] width 55 height 19
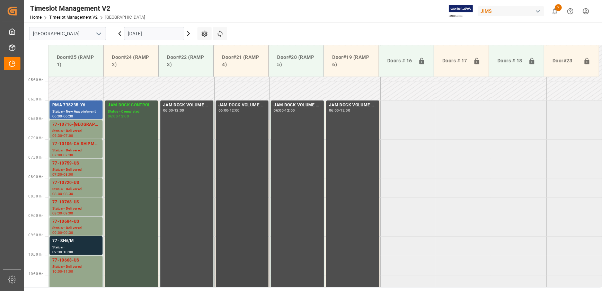
scroll to position [148, 0]
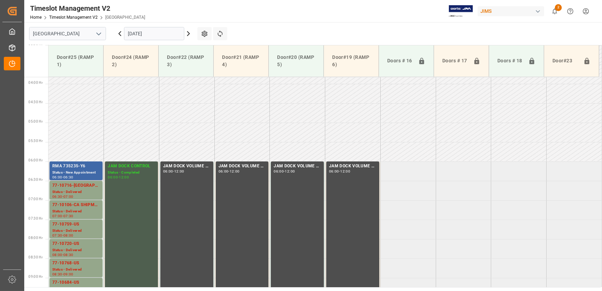
click at [89, 167] on div "RMA 735235-Y6" at bounding box center [75, 166] width 47 height 7
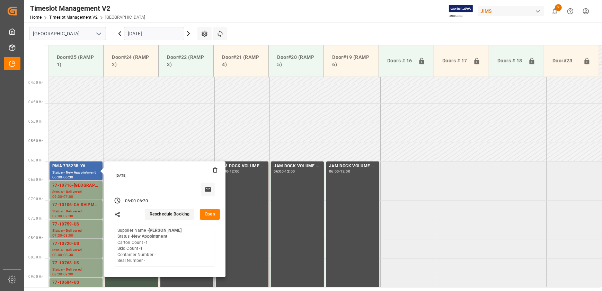
click at [210, 211] on button "Open" at bounding box center [210, 214] width 20 height 11
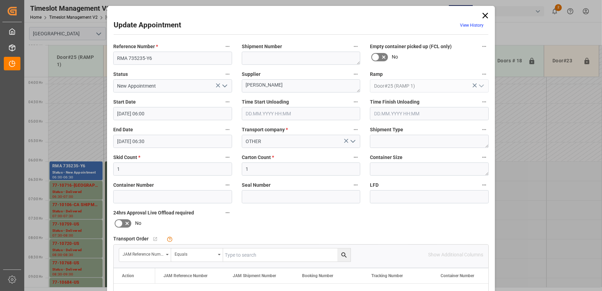
click at [531, 176] on div "Update Appointment View History Reference Number * RMA 735235-Y6 Shipment Numbe…" at bounding box center [301, 145] width 602 height 291
